Goal: Consume media (video, audio)

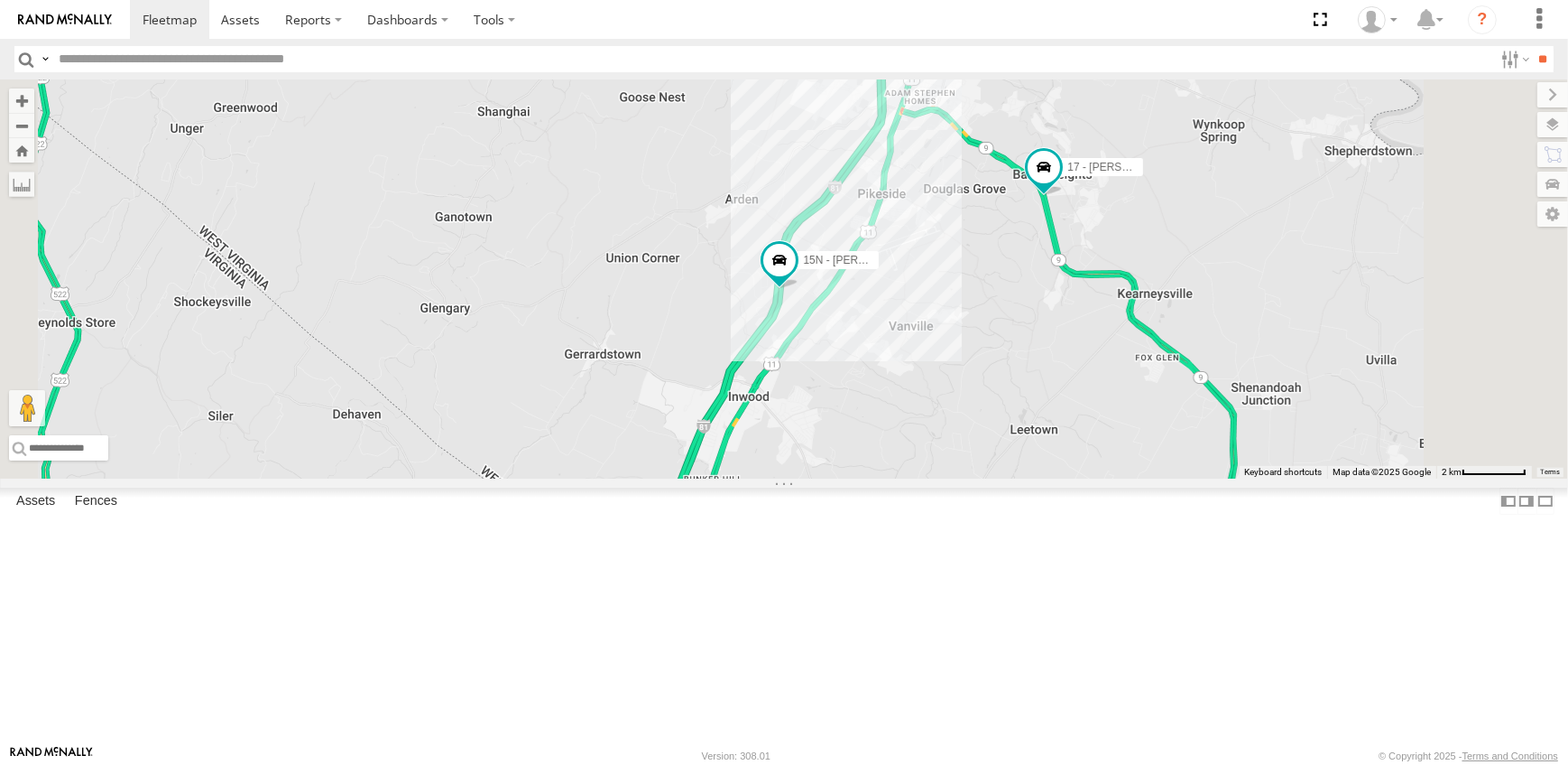
drag, startPoint x: 1280, startPoint y: 182, endPoint x: 1247, endPoint y: 370, distance: 190.9
click at [1247, 370] on div "19 - MORGAN 09N - RICK 14 - JERMAINE 10 - JERRY 17 - JEFF 15N - JUSTIN 16 - DEAN" at bounding box center [784, 279] width 1568 height 399
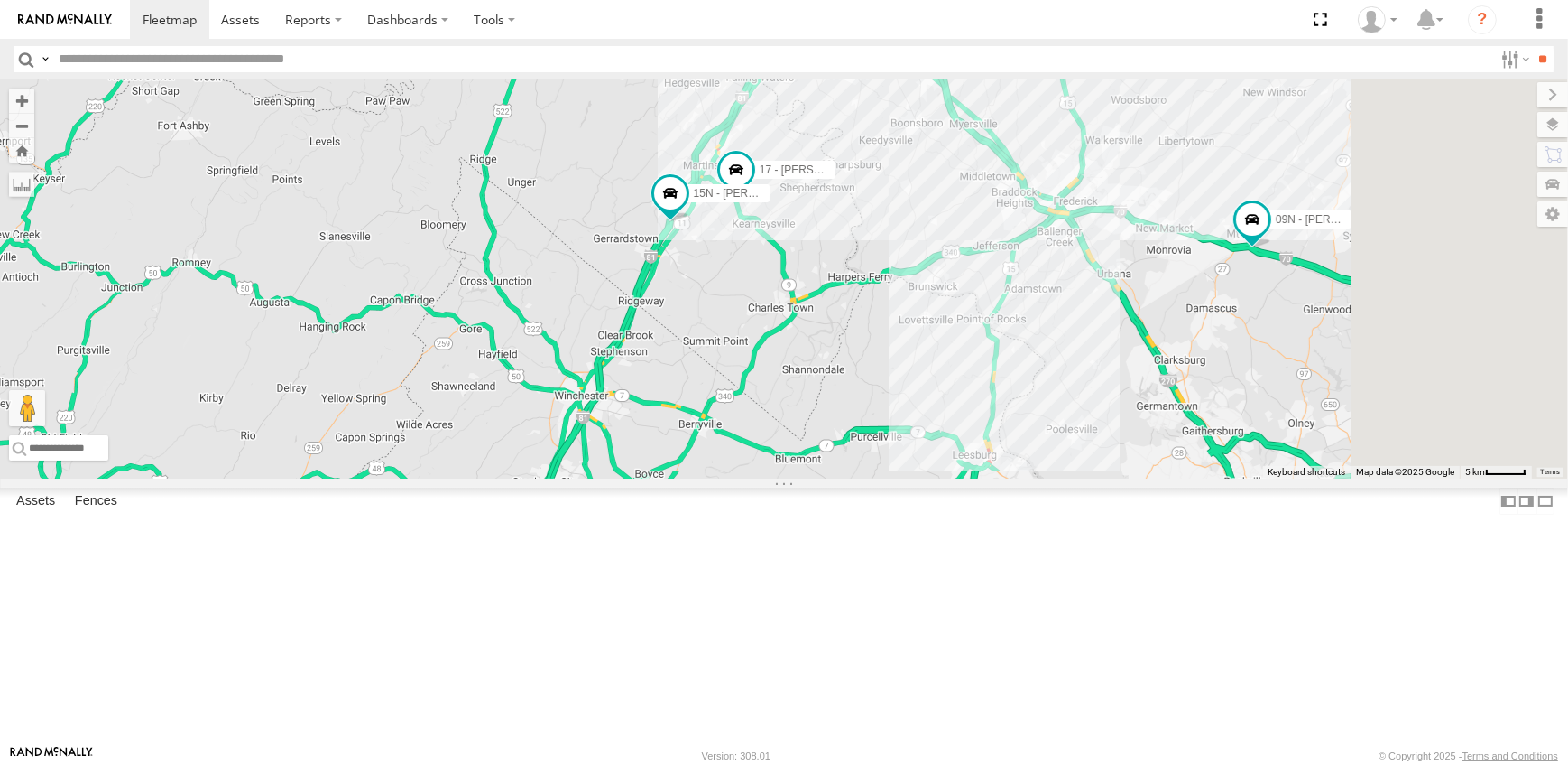
drag, startPoint x: 1357, startPoint y: 492, endPoint x: 1109, endPoint y: 460, distance: 250.1
click at [1109, 460] on div "19 - MORGAN 09N - RICK 14 - JERMAINE 10 - JERRY 17 - JEFF 15N - JUSTIN 16 - DEA…" at bounding box center [784, 279] width 1568 height 399
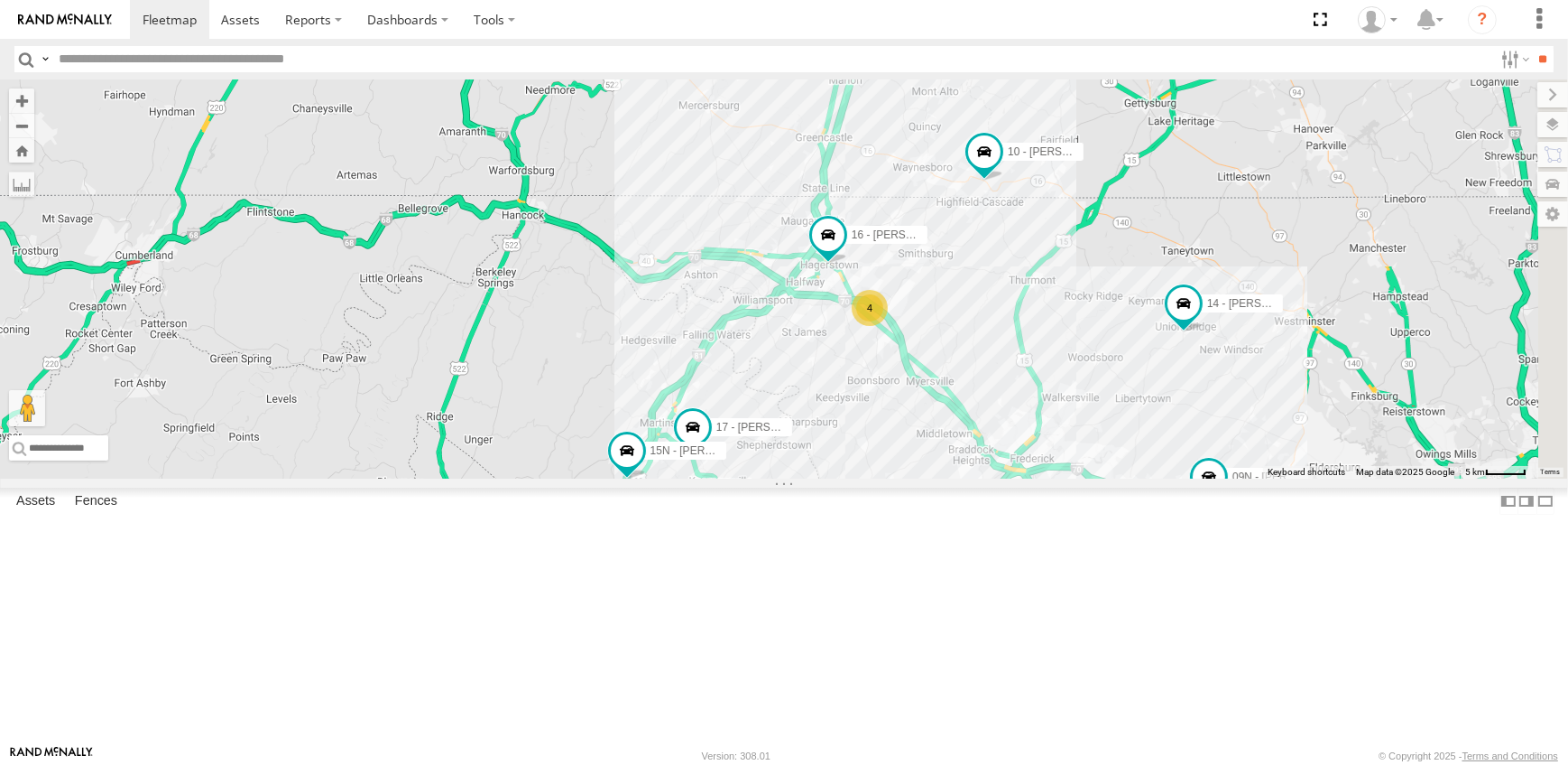
drag, startPoint x: 1083, startPoint y: 184, endPoint x: 1038, endPoint y: 454, distance: 273.7
click at [1038, 454] on div "19 - MORGAN 09N - RICK 14 - JERMAINE 10 - JERRY 17 - JEFF 15N - JUSTIN 16 - DEA…" at bounding box center [784, 279] width 1568 height 399
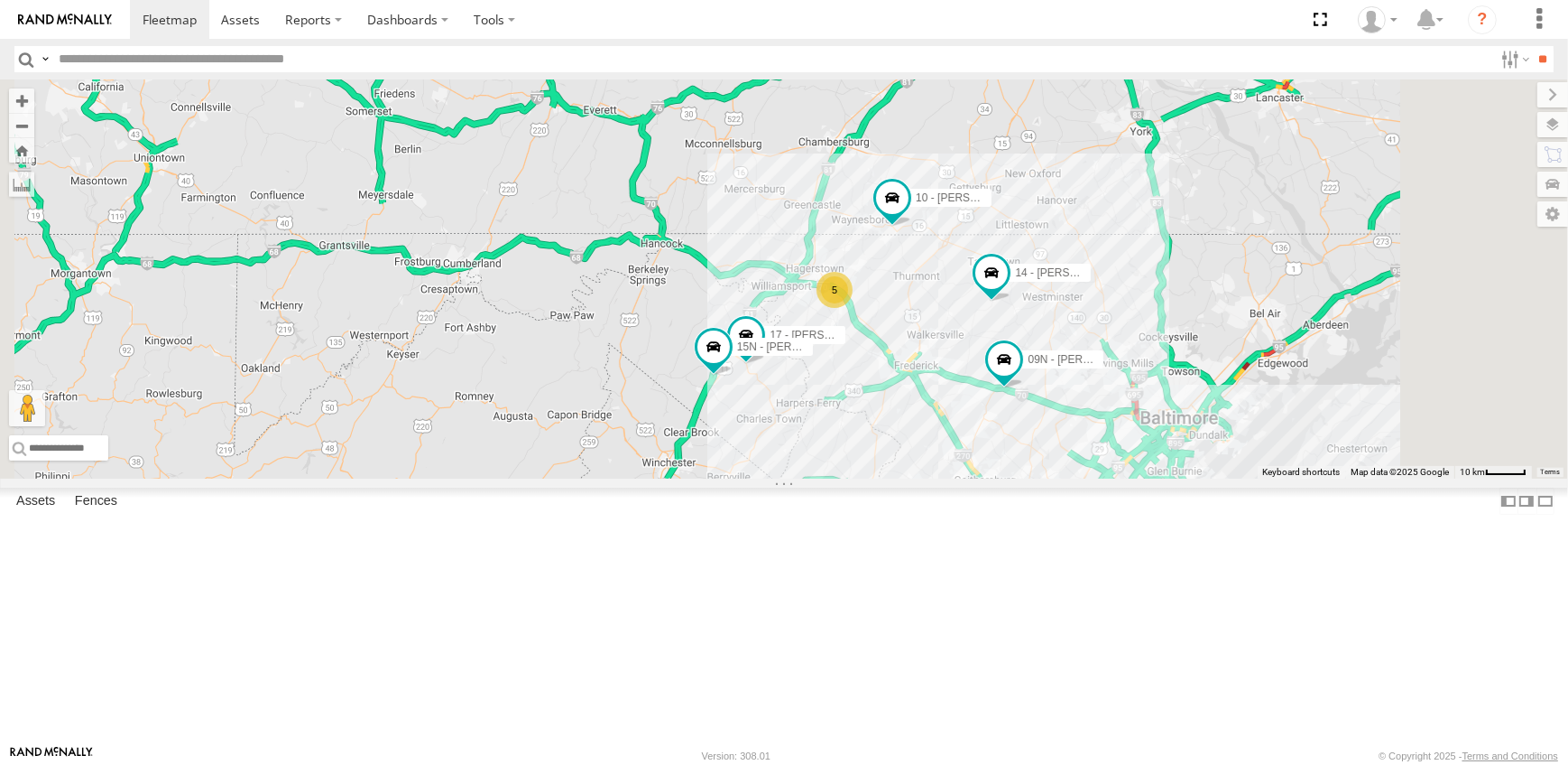
click at [0, 0] on link at bounding box center [0, 0] width 0 height 0
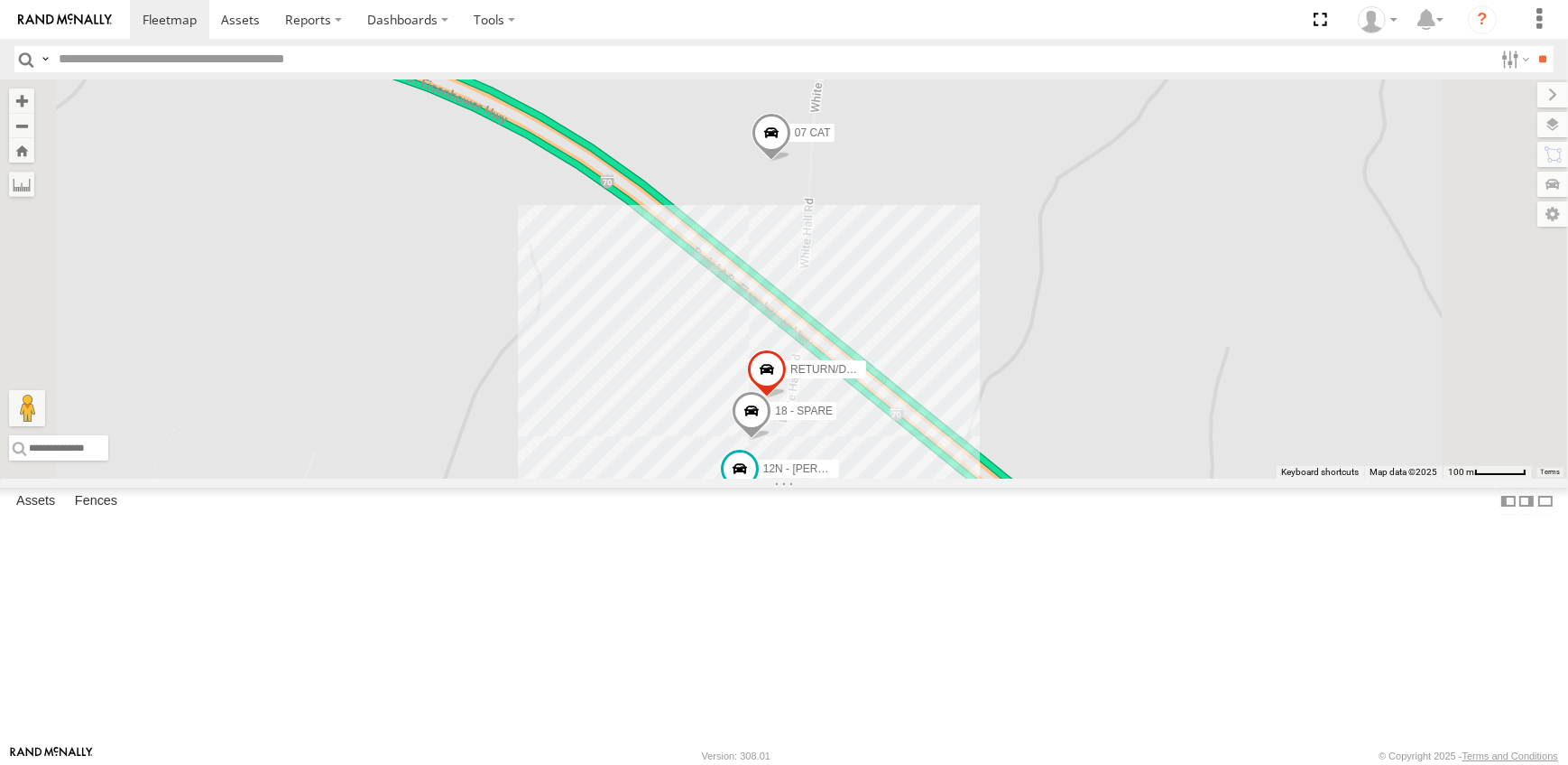
drag, startPoint x: 1012, startPoint y: 176, endPoint x: 1064, endPoint y: 305, distance: 139.1
click at [1064, 305] on div "19 - MORGAN 09N - RICK 14 - JERMAINE 10 - JERRY 17 - JEFF 15N - JUSTIN 16 - DEA…" at bounding box center [784, 279] width 1568 height 399
